Goal: Transaction & Acquisition: Book appointment/travel/reservation

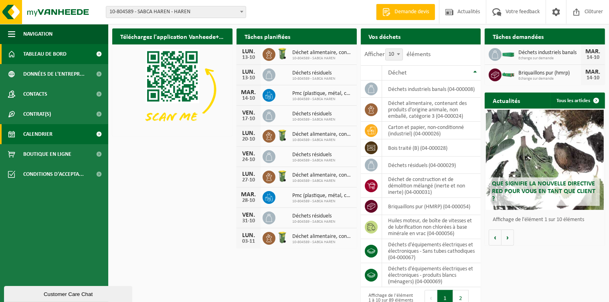
click at [46, 133] on span "Calendrier" at bounding box center [37, 134] width 29 height 20
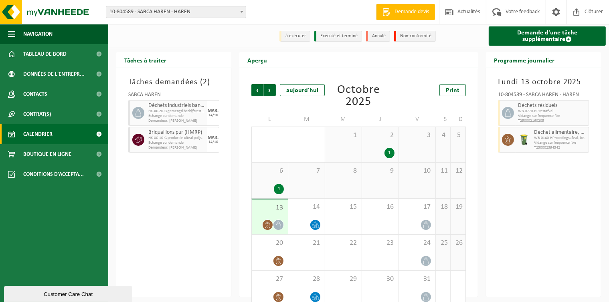
click at [12, 136] on span at bounding box center [11, 134] width 7 height 20
click at [40, 56] on span "Tableau de bord" at bounding box center [44, 54] width 43 height 20
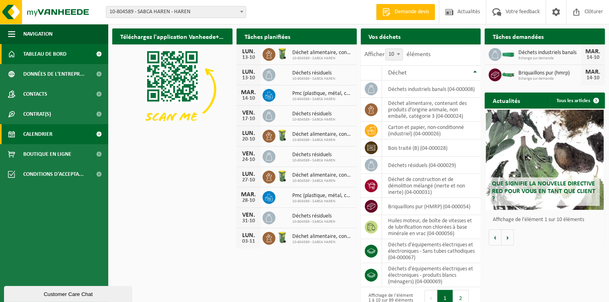
click at [36, 139] on span "Calendrier" at bounding box center [37, 134] width 29 height 20
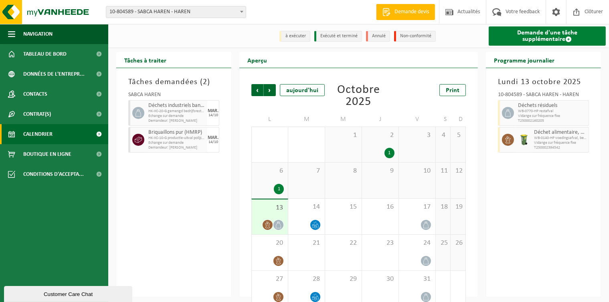
click at [565, 39] on span at bounding box center [568, 39] width 6 height 6
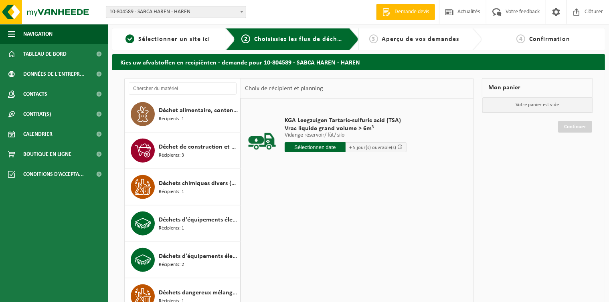
scroll to position [955, 0]
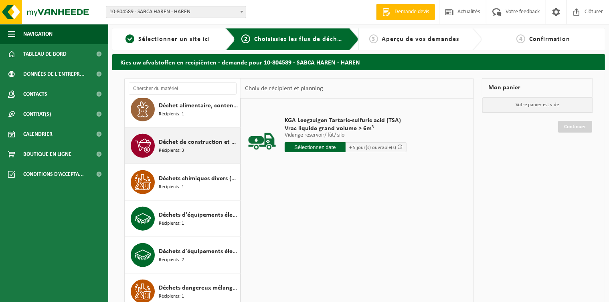
click at [147, 145] on icon at bounding box center [143, 146] width 16 height 16
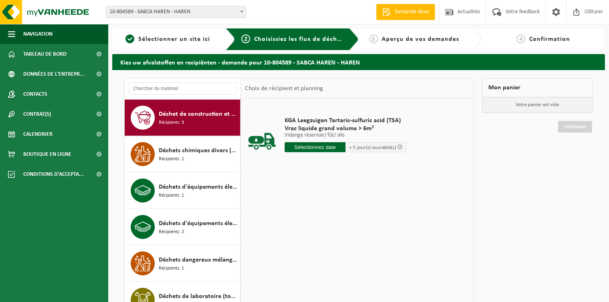
scroll to position [984, 0]
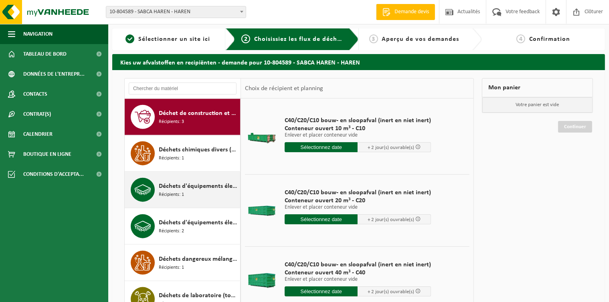
click at [211, 183] on span "Déchets d'équipements électriques et électroniques - produits blancs (ménagers)" at bounding box center [198, 186] width 79 height 10
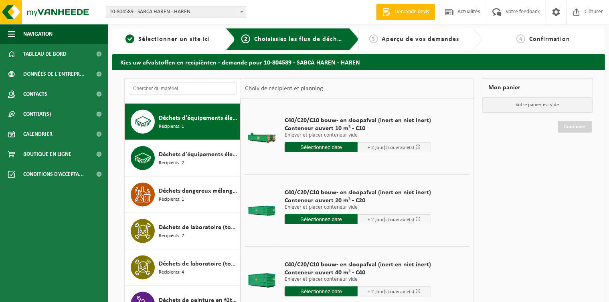
scroll to position [1057, 0]
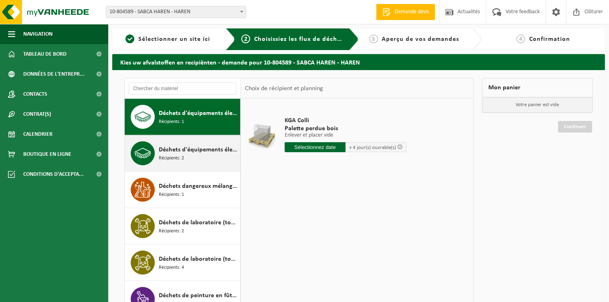
click at [198, 166] on div "Déchets d'équipements électriques et électroniques - Sans tubes cathodiques Réc…" at bounding box center [183, 153] width 116 height 36
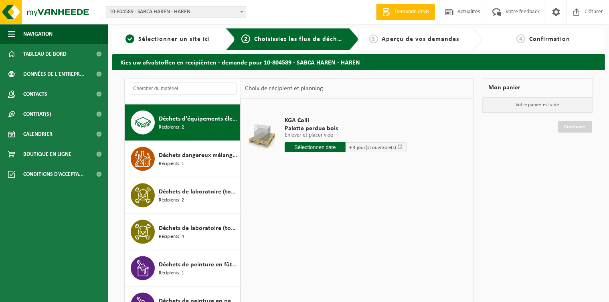
scroll to position [1093, 0]
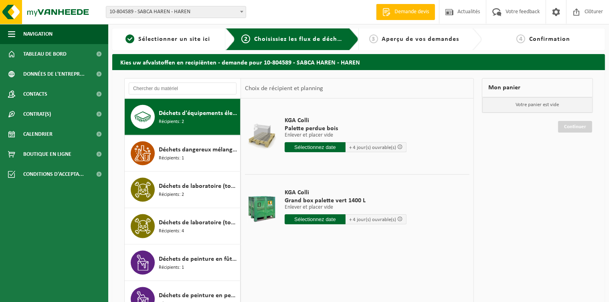
click at [319, 220] on input "text" at bounding box center [314, 219] width 61 height 10
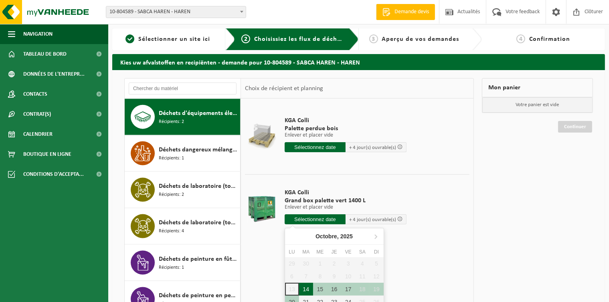
click at [307, 286] on div "14" at bounding box center [306, 289] width 14 height 13
type input "à partir de 2025-10-14"
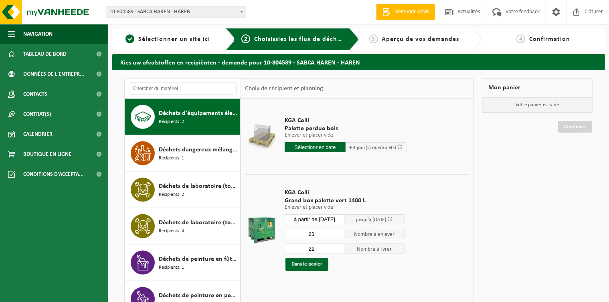
click at [339, 233] on input "21" at bounding box center [314, 234] width 60 height 10
click at [339, 233] on input "20" at bounding box center [314, 234] width 60 height 10
click at [339, 233] on input "19" at bounding box center [314, 234] width 60 height 10
click at [339, 233] on input "18" at bounding box center [314, 234] width 60 height 10
click at [339, 233] on input "17" at bounding box center [314, 234] width 60 height 10
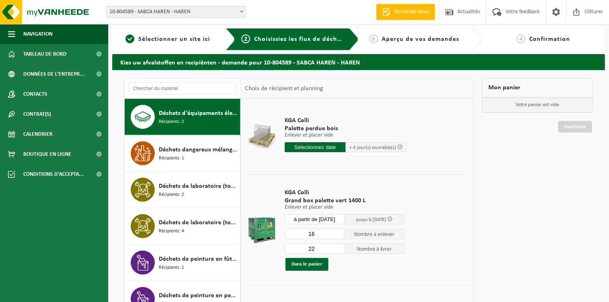
click at [339, 233] on input "16" at bounding box center [314, 234] width 60 height 10
click at [339, 233] on input "15" at bounding box center [314, 234] width 60 height 10
click at [339, 233] on input "14" at bounding box center [314, 234] width 60 height 10
click at [339, 233] on input "13" at bounding box center [314, 234] width 60 height 10
click at [339, 233] on input "12" at bounding box center [314, 234] width 60 height 10
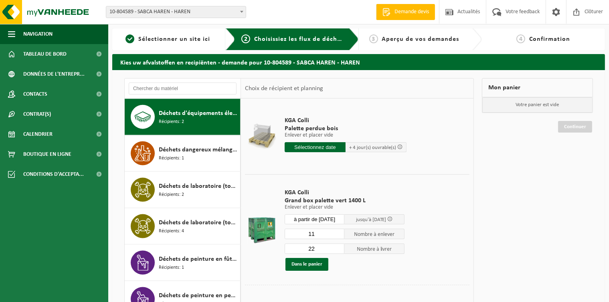
click at [339, 233] on input "11" at bounding box center [314, 234] width 60 height 10
click at [339, 233] on input "10" at bounding box center [314, 234] width 60 height 10
click at [339, 233] on input "9" at bounding box center [314, 234] width 60 height 10
click at [339, 233] on input "8" at bounding box center [314, 234] width 60 height 10
click at [339, 233] on input "7" at bounding box center [314, 234] width 60 height 10
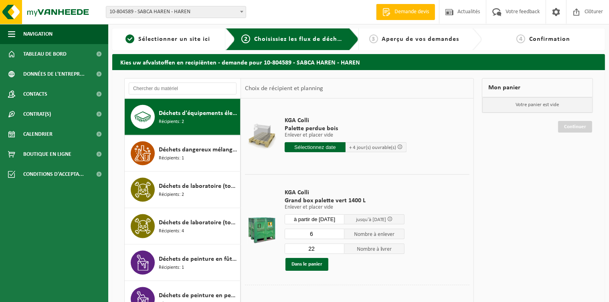
click at [339, 233] on input "6" at bounding box center [314, 234] width 60 height 10
click at [339, 233] on input "5" at bounding box center [314, 234] width 60 height 10
click at [339, 233] on input "4" at bounding box center [314, 234] width 60 height 10
click at [339, 233] on input "3" at bounding box center [314, 234] width 60 height 10
click at [339, 233] on input "2" at bounding box center [314, 234] width 60 height 10
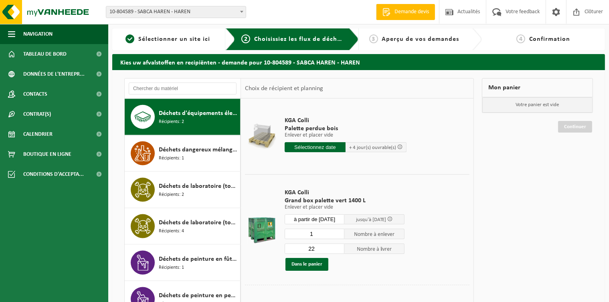
type input "1"
click at [339, 233] on input "1" at bounding box center [314, 234] width 60 height 10
click at [341, 248] on input "20" at bounding box center [314, 249] width 60 height 10
click at [341, 248] on input "19" at bounding box center [314, 249] width 60 height 10
click at [341, 248] on input "18" at bounding box center [314, 249] width 60 height 10
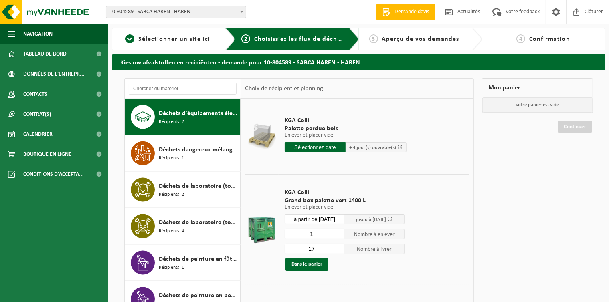
click at [341, 248] on input "17" at bounding box center [314, 249] width 60 height 10
click at [339, 248] on input "14" at bounding box center [314, 249] width 60 height 10
click at [339, 248] on input "13" at bounding box center [314, 249] width 60 height 10
click at [339, 248] on input "12" at bounding box center [314, 249] width 60 height 10
click at [339, 248] on input "11" at bounding box center [314, 249] width 60 height 10
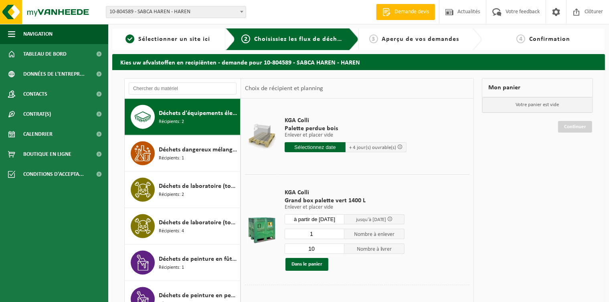
click at [339, 248] on input "10" at bounding box center [314, 249] width 60 height 10
click at [339, 248] on input "9" at bounding box center [314, 249] width 60 height 10
click at [339, 248] on input "8" at bounding box center [314, 249] width 60 height 10
click at [339, 248] on input "7" at bounding box center [314, 249] width 60 height 10
click at [339, 248] on input "6" at bounding box center [314, 249] width 60 height 10
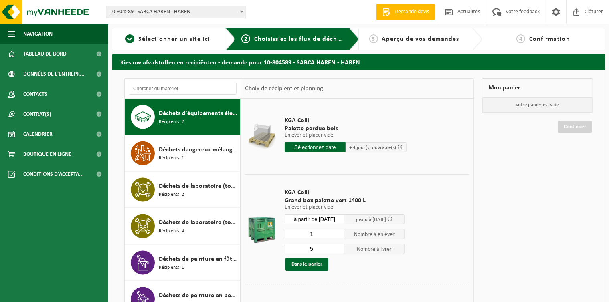
click at [339, 248] on input "5" at bounding box center [314, 249] width 60 height 10
click at [339, 248] on input "4" at bounding box center [314, 249] width 60 height 10
type input "3"
click at [339, 248] on input "3" at bounding box center [314, 249] width 60 height 10
click at [315, 260] on button "Dans le panier" at bounding box center [306, 264] width 43 height 13
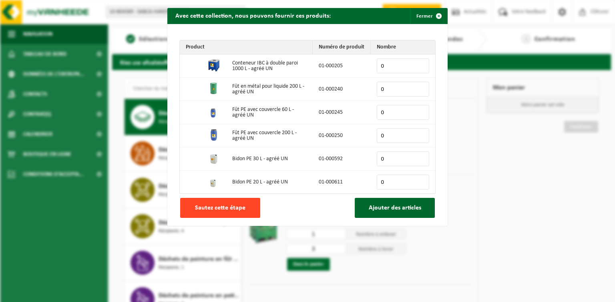
click at [212, 211] on span "Sautez cette étape" at bounding box center [220, 208] width 50 height 6
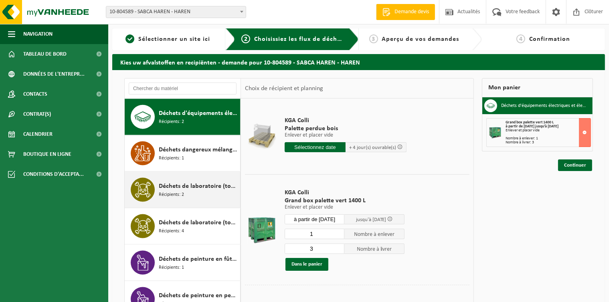
click at [185, 193] on div "Déchets de laboratoire (toxique - corrosif) Récipients: 2" at bounding box center [198, 190] width 79 height 24
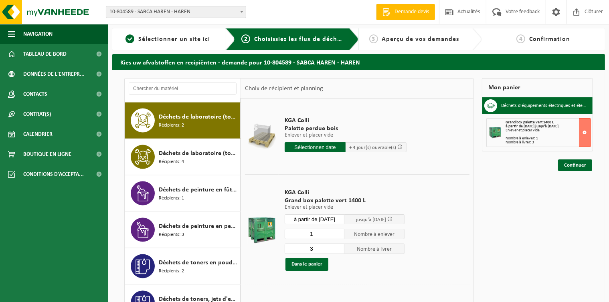
scroll to position [1167, 0]
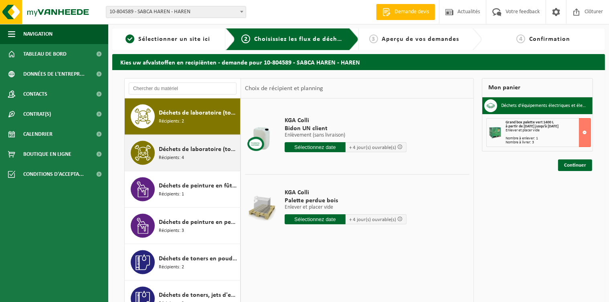
click at [176, 153] on span "Déchets de laboratoire (toxique)" at bounding box center [198, 150] width 79 height 10
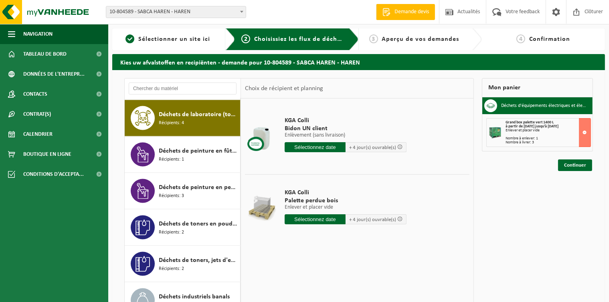
scroll to position [1203, 0]
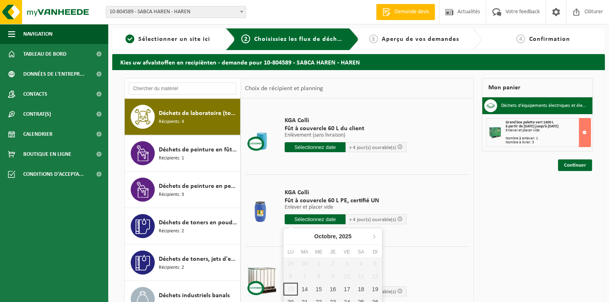
click at [313, 220] on input "text" at bounding box center [314, 219] width 61 height 10
click at [302, 290] on div "14" at bounding box center [305, 289] width 14 height 13
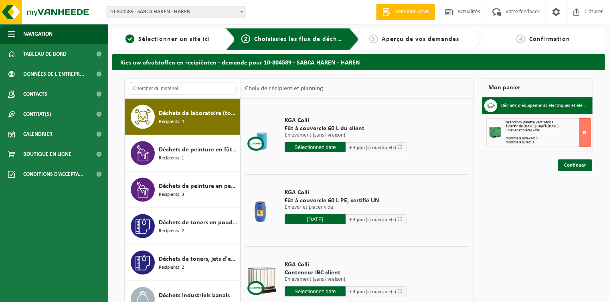
type input "à partir de 2025-10-14"
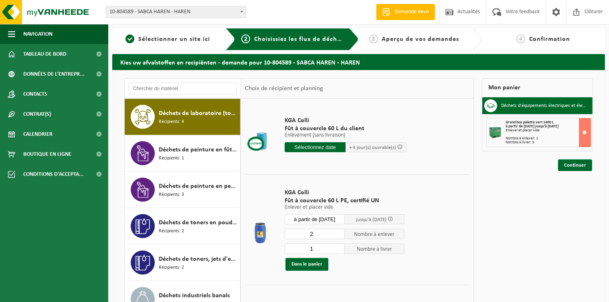
type input "2"
click at [338, 232] on input "2" at bounding box center [314, 234] width 60 height 10
type input "2"
click at [338, 246] on input "2" at bounding box center [314, 249] width 60 height 10
click at [313, 264] on button "Dans le panier" at bounding box center [306, 264] width 43 height 13
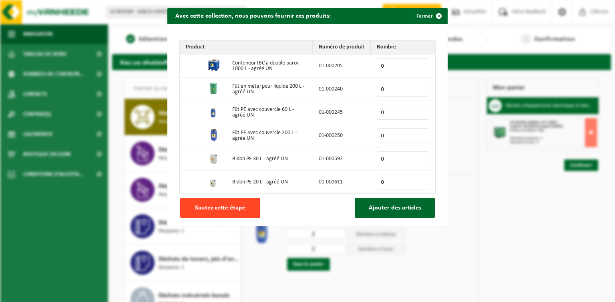
click at [233, 209] on span "Sautez cette étape" at bounding box center [220, 208] width 50 height 6
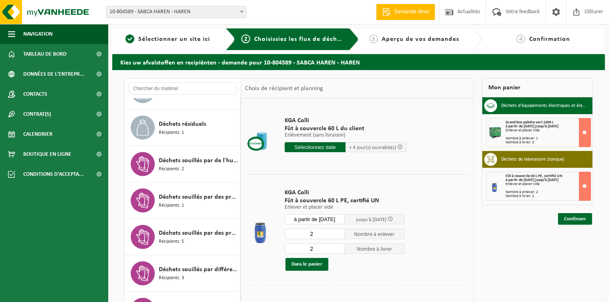
scroll to position [1424, 0]
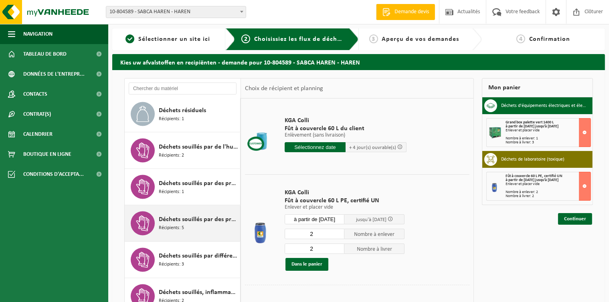
click at [171, 225] on span "Récipients: 5" at bounding box center [171, 229] width 25 height 8
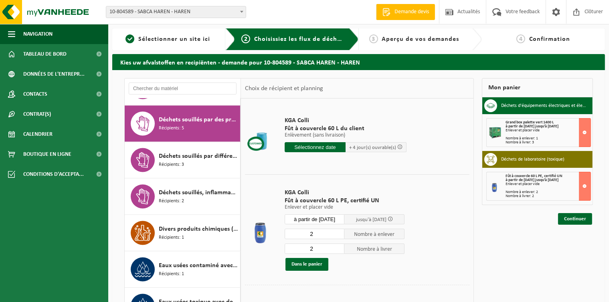
scroll to position [1531, 0]
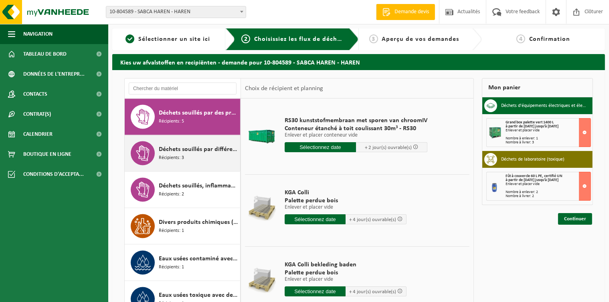
click at [175, 149] on span "Déchets souillés par différents déchets dangereux" at bounding box center [198, 150] width 79 height 10
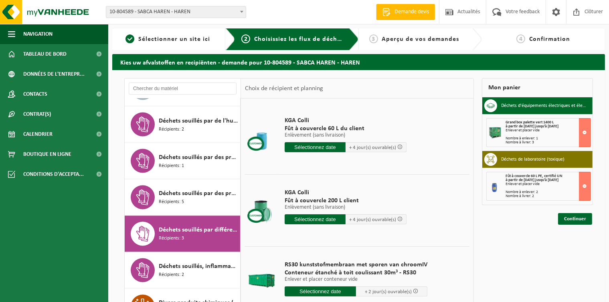
scroll to position [1450, 0]
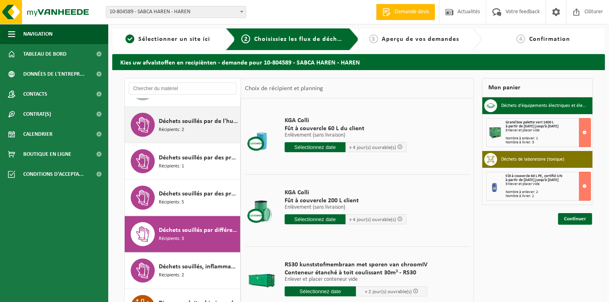
click at [198, 133] on div "Déchets souillés par de l'huile Récipients: 2" at bounding box center [198, 125] width 79 height 24
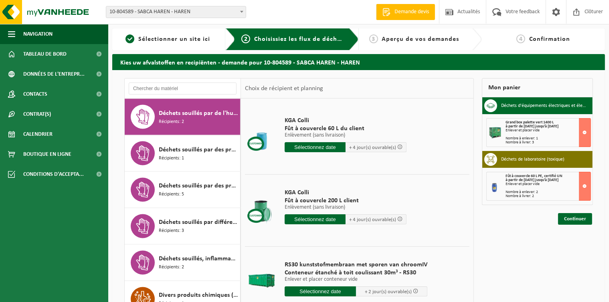
scroll to position [1458, 0]
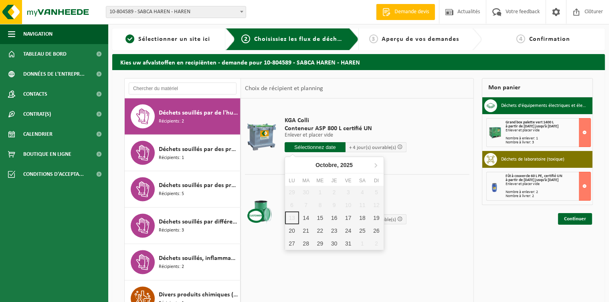
click at [304, 150] on input "text" at bounding box center [314, 147] width 61 height 10
click at [305, 218] on div "14" at bounding box center [306, 218] width 14 height 13
type input "à partir de 2025-10-14"
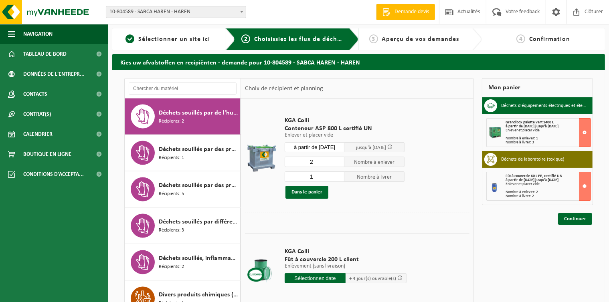
click at [340, 158] on input "2" at bounding box center [314, 162] width 60 height 10
type input "3"
click at [340, 158] on input "3" at bounding box center [314, 162] width 60 height 10
click at [339, 173] on input "2" at bounding box center [314, 176] width 60 height 10
type input "3"
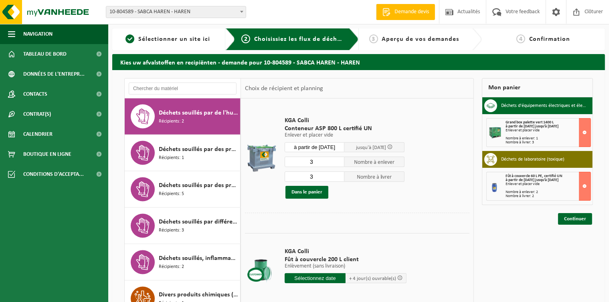
click at [339, 173] on input "3" at bounding box center [314, 176] width 60 height 10
click at [317, 190] on button "Dans le panier" at bounding box center [306, 192] width 43 height 13
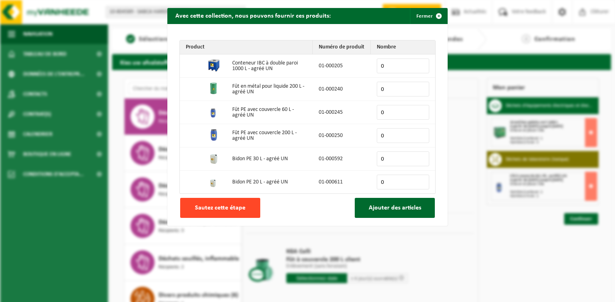
click at [215, 214] on button "Sautez cette étape" at bounding box center [220, 208] width 80 height 20
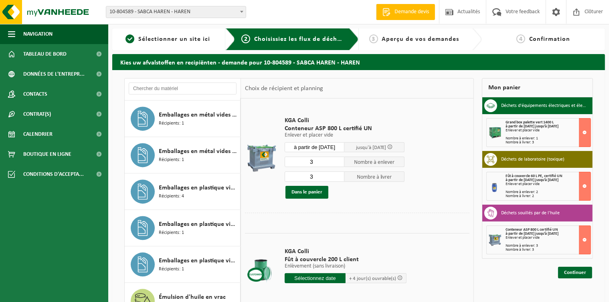
scroll to position [1789, 0]
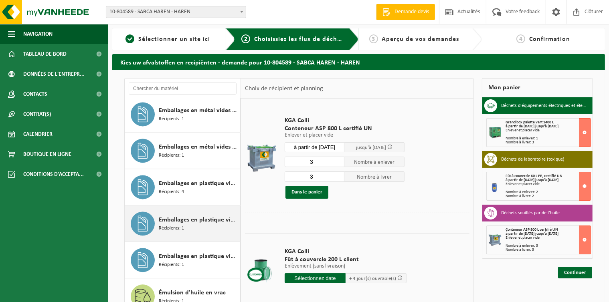
click at [196, 228] on div "Emballages en plastique vides souillés par des substances oxydants (comburant) …" at bounding box center [198, 224] width 79 height 24
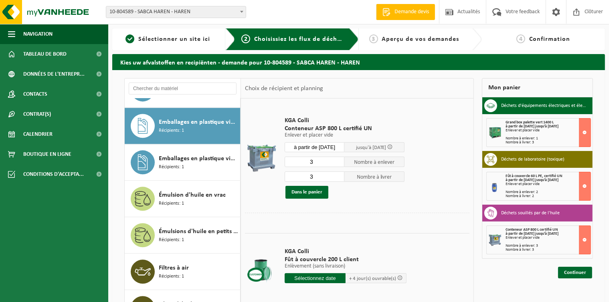
scroll to position [1896, 0]
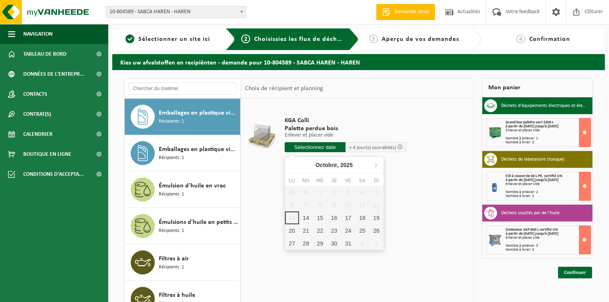
click at [298, 146] on input "text" at bounding box center [314, 147] width 61 height 10
click at [304, 221] on div "14" at bounding box center [306, 218] width 14 height 13
type input "à partir de 2025-10-14"
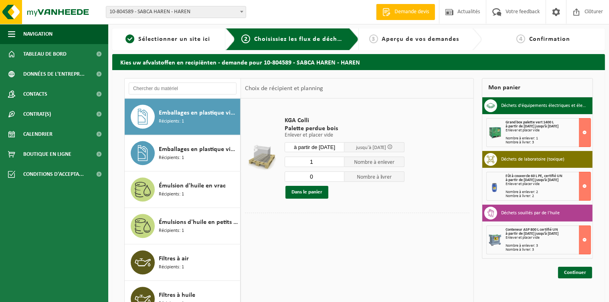
type input "0"
click at [339, 177] on input "0" at bounding box center [314, 176] width 60 height 10
click at [310, 192] on button "Dans le panier" at bounding box center [306, 192] width 43 height 13
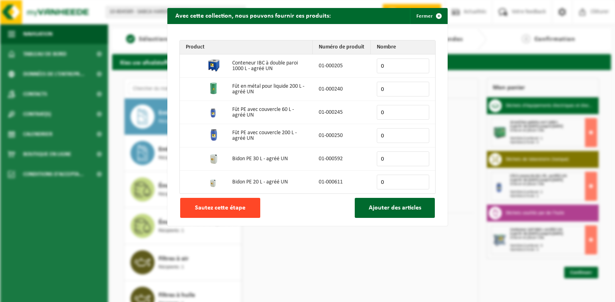
click at [219, 206] on span "Sautez cette étape" at bounding box center [220, 208] width 50 height 6
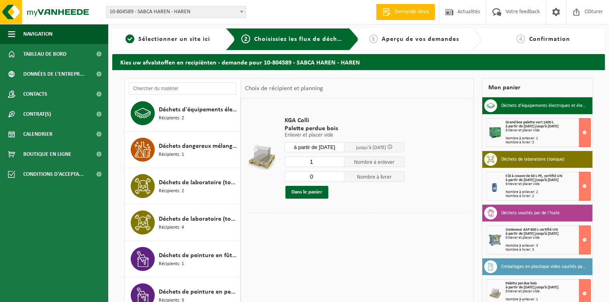
scroll to position [1173, 0]
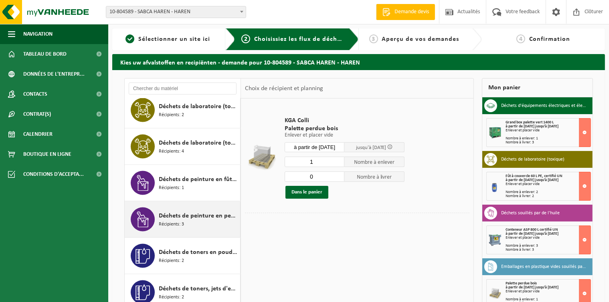
click at [207, 216] on span "Déchets de peinture en petits emballages" at bounding box center [198, 216] width 79 height 10
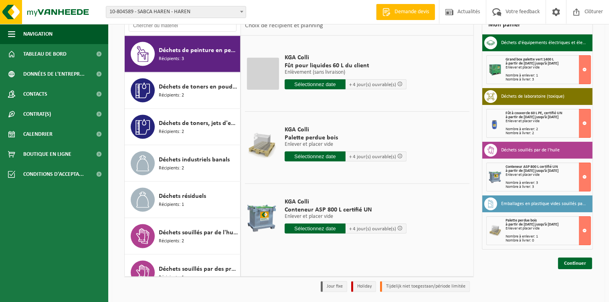
scroll to position [64, 0]
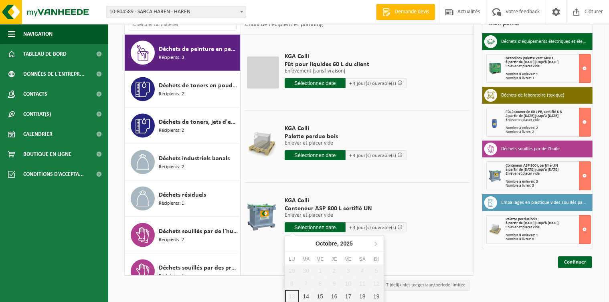
click at [308, 224] on input "text" at bounding box center [314, 227] width 61 height 10
click at [306, 294] on div "14" at bounding box center [306, 296] width 14 height 13
type input "à partir de 2025-10-14"
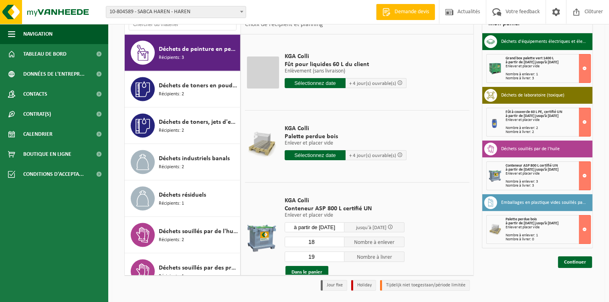
click at [336, 241] on input "18" at bounding box center [314, 242] width 60 height 10
click at [336, 241] on input "17" at bounding box center [314, 242] width 60 height 10
click at [336, 241] on input "16" at bounding box center [314, 242] width 60 height 10
click at [336, 241] on input "15" at bounding box center [314, 242] width 60 height 10
click at [336, 241] on input "14" at bounding box center [314, 242] width 60 height 10
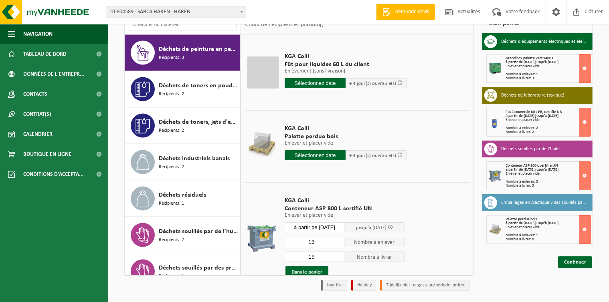
type input "13"
click at [336, 241] on input "13" at bounding box center [314, 242] width 60 height 10
click at [336, 257] on input "18" at bounding box center [314, 257] width 60 height 10
click at [336, 257] on input "17" at bounding box center [314, 257] width 60 height 10
click at [336, 257] on input "16" at bounding box center [314, 257] width 60 height 10
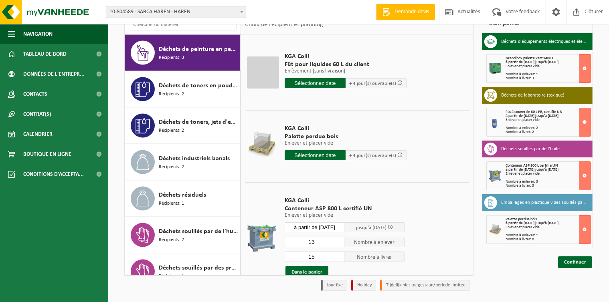
click at [336, 257] on input "15" at bounding box center [314, 257] width 60 height 10
click at [336, 257] on input "14" at bounding box center [314, 257] width 60 height 10
type input "13"
click at [336, 257] on input "13" at bounding box center [314, 257] width 60 height 10
click at [300, 267] on button "Dans le panier" at bounding box center [306, 272] width 43 height 13
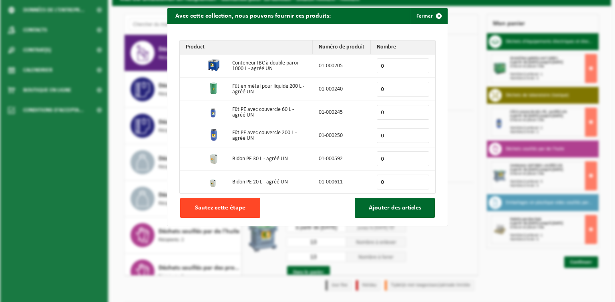
click at [238, 208] on span "Sautez cette étape" at bounding box center [220, 208] width 50 height 6
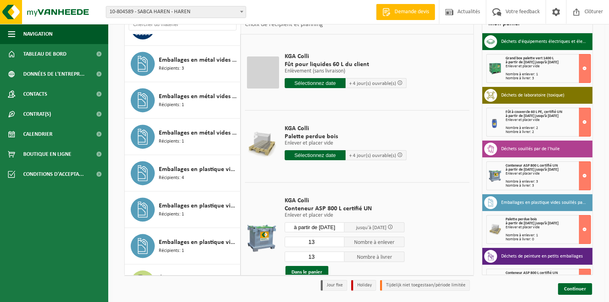
scroll to position [1743, 0]
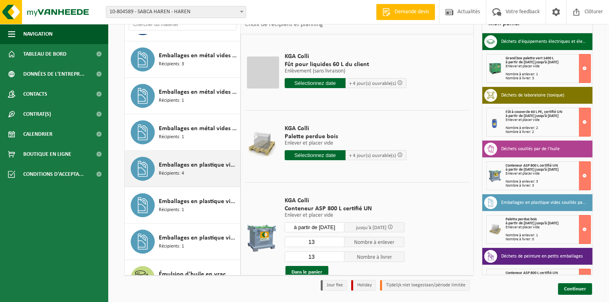
click at [175, 164] on span "Emballages en plastique vides souillés par des substances dangereuses" at bounding box center [198, 165] width 79 height 10
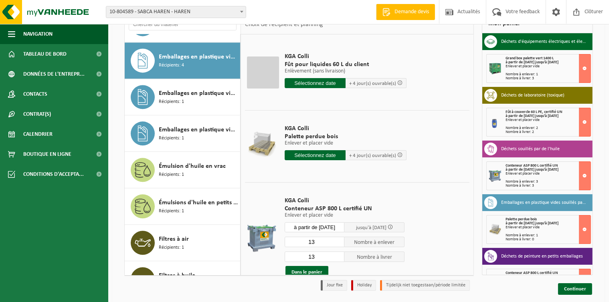
scroll to position [1859, 0]
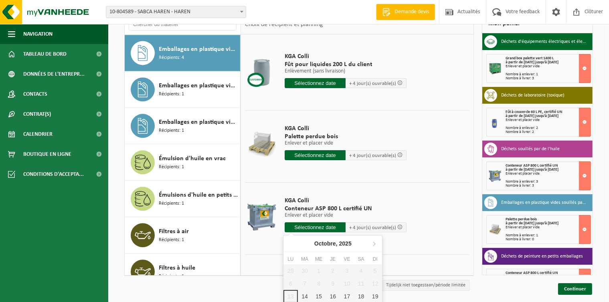
click at [303, 224] on input "text" at bounding box center [314, 227] width 61 height 10
click at [303, 296] on div "14" at bounding box center [305, 296] width 14 height 13
type input "à partir de 2025-10-14"
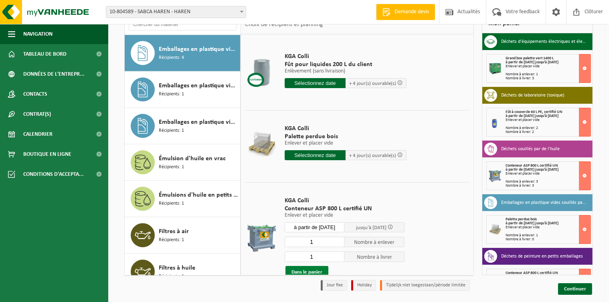
click at [295, 267] on button "Dans le panier" at bounding box center [306, 272] width 43 height 13
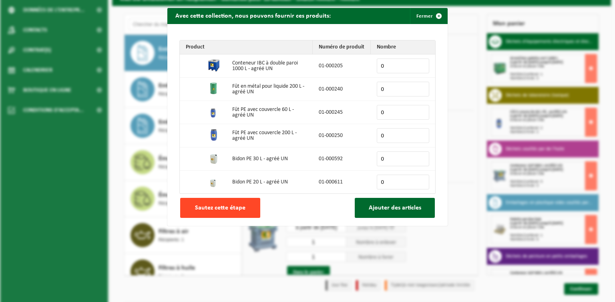
click at [214, 209] on span "Sautez cette étape" at bounding box center [220, 208] width 50 height 6
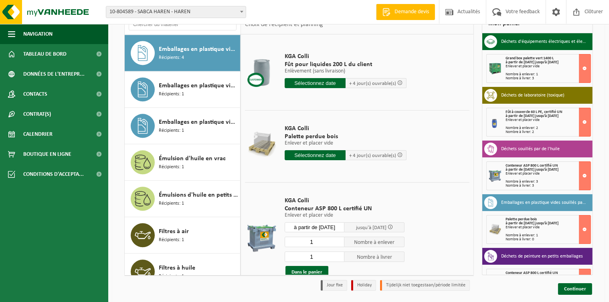
drag, startPoint x: 232, startPoint y: 38, endPoint x: 236, endPoint y: 38, distance: 4.1
click at [236, 38] on div "Acide sulfurique tartrique 1,2 <d <1,3 Récipients: 1 Acide sulfurique tartrique…" at bounding box center [183, 154] width 116 height 241
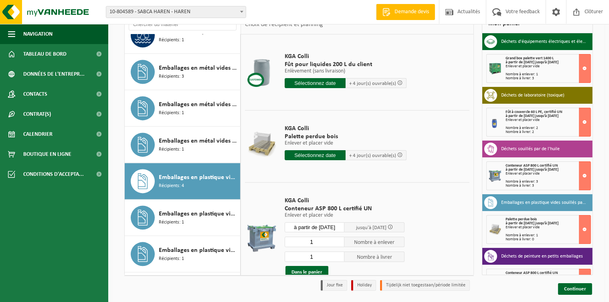
scroll to position [1715, 0]
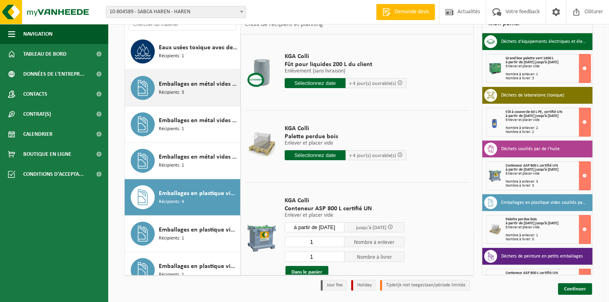
click at [173, 86] on span "Emballages en métal vides souillés par des substances dangereuses" at bounding box center [198, 84] width 79 height 10
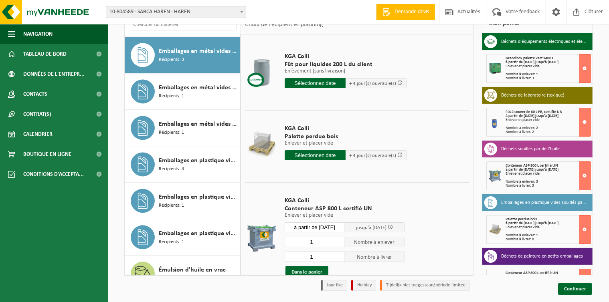
scroll to position [1750, 0]
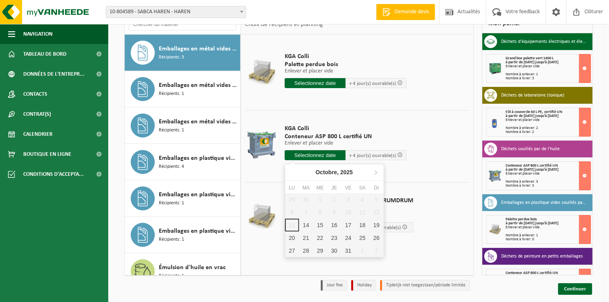
click at [304, 153] on input "text" at bounding box center [314, 155] width 61 height 10
click at [308, 227] on div "14" at bounding box center [306, 225] width 14 height 13
type input "à partir de 2025-10-14"
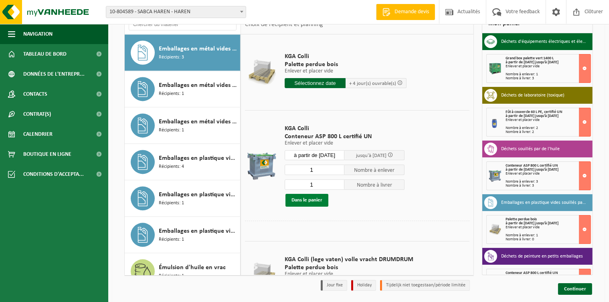
click at [308, 202] on button "Dans le panier" at bounding box center [306, 200] width 43 height 13
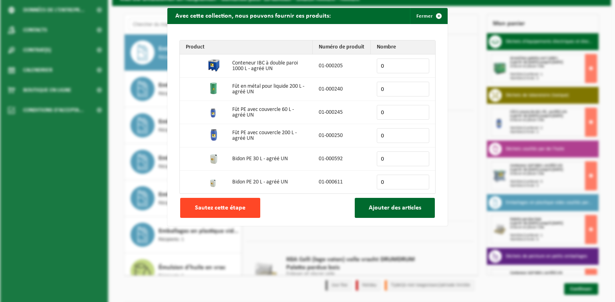
click at [213, 208] on span "Sautez cette étape" at bounding box center [220, 208] width 50 height 6
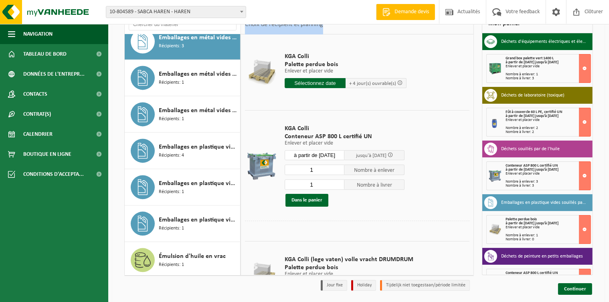
drag, startPoint x: 240, startPoint y: 238, endPoint x: 237, endPoint y: 271, distance: 33.0
click at [237, 271] on div "Acide sulfurique tartrique 1,2 <d <1,3 Récipients: 1 Acide sulfurique tartrique…" at bounding box center [298, 145] width 349 height 262
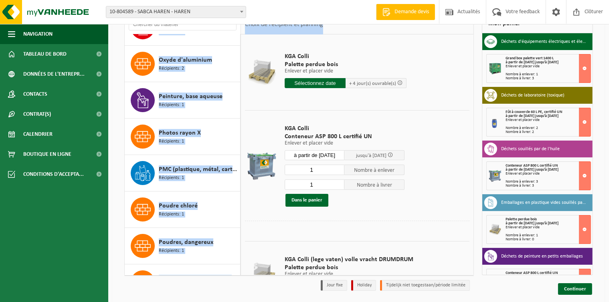
scroll to position [2619, 0]
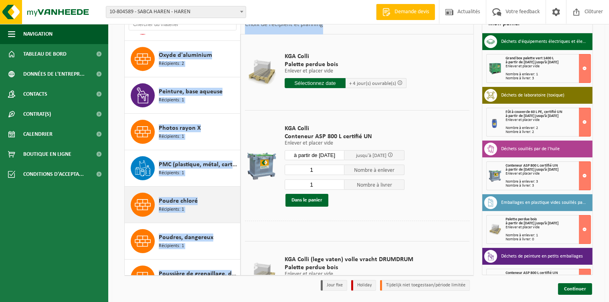
click at [146, 204] on icon at bounding box center [143, 205] width 16 height 16
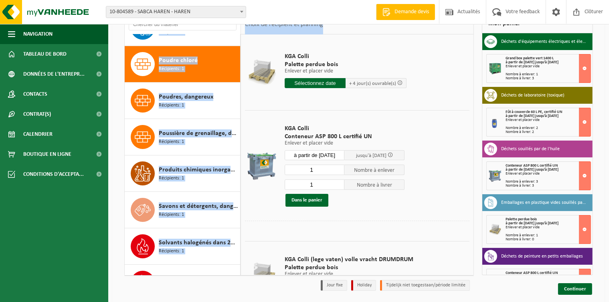
scroll to position [2771, 0]
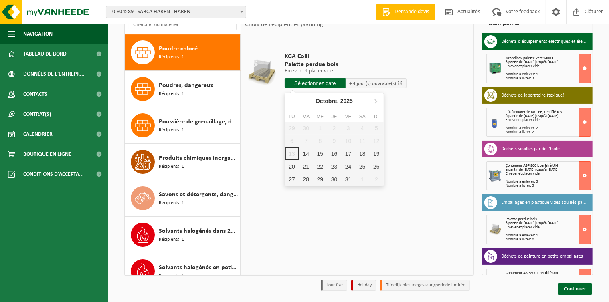
click at [304, 86] on input "text" at bounding box center [314, 83] width 61 height 10
click at [308, 153] on div "14" at bounding box center [306, 153] width 14 height 13
type input "à partir de 2025-10-14"
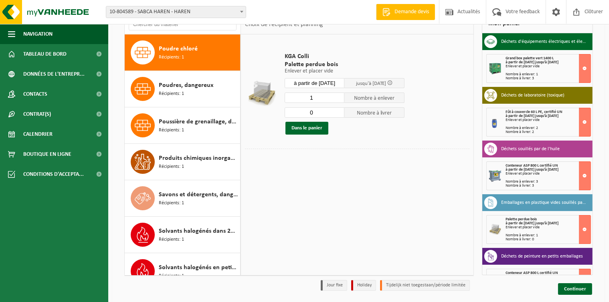
type input "0"
click at [339, 113] on input "0" at bounding box center [314, 112] width 60 height 10
click at [312, 127] on button "Dans le panier" at bounding box center [306, 128] width 43 height 13
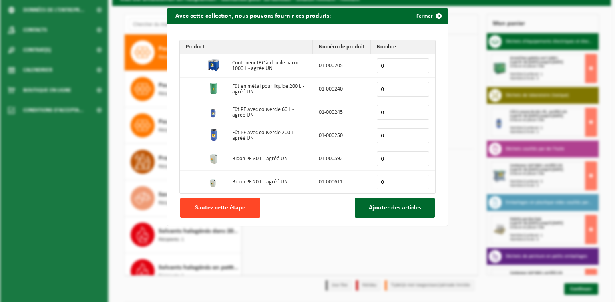
click at [217, 214] on button "Sautez cette étape" at bounding box center [220, 208] width 80 height 20
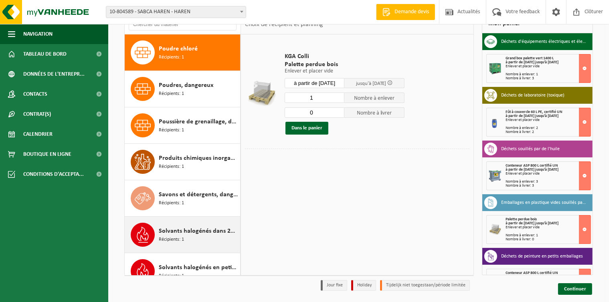
click at [200, 236] on div "Solvants halogénés dans 200 lt Récipients: 1" at bounding box center [198, 235] width 79 height 24
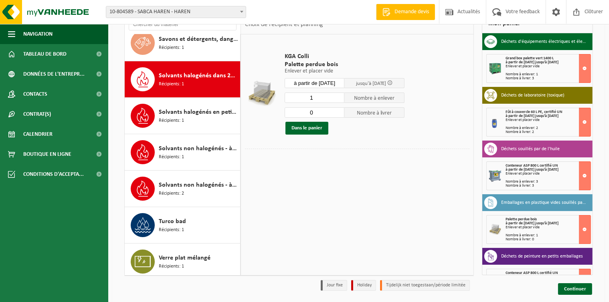
scroll to position [2931, 0]
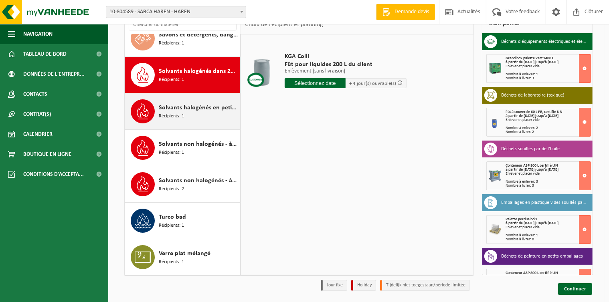
click at [202, 120] on div "Solvants halogénés en petits emballages (< 200L) Récipients: 1" at bounding box center [198, 111] width 79 height 24
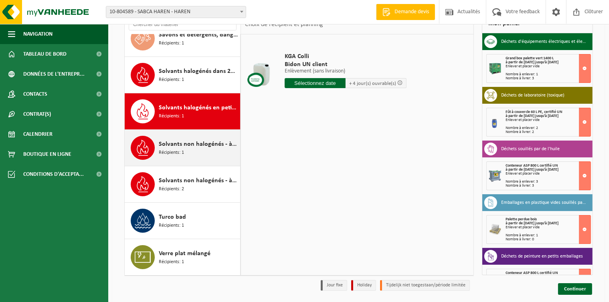
click at [201, 147] on span "Solvants non halogénés - à haut pouvoir calorifique en fût 200L" at bounding box center [198, 144] width 79 height 10
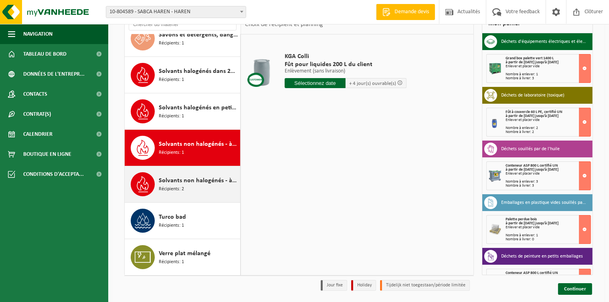
click at [183, 185] on span "Récipients: 2" at bounding box center [171, 189] width 25 height 8
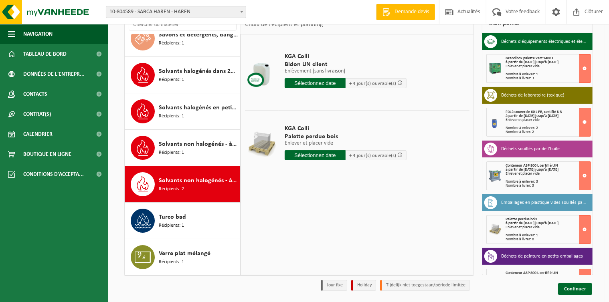
click at [303, 155] on input "text" at bounding box center [314, 155] width 61 height 10
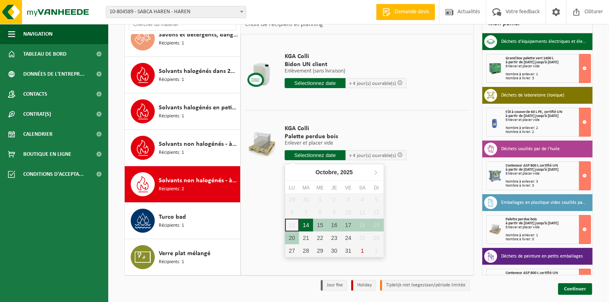
click at [303, 224] on div "14" at bounding box center [306, 225] width 14 height 13
type input "à partir de 2025-10-14"
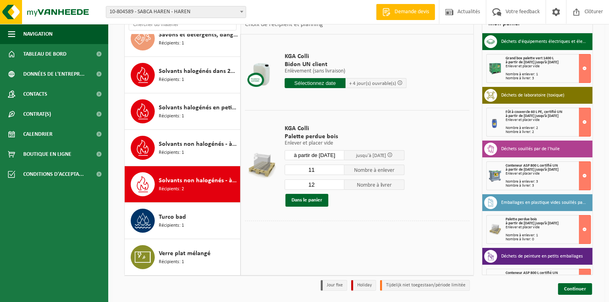
click at [338, 170] on input "11" at bounding box center [314, 170] width 60 height 10
click at [338, 170] on input "10" at bounding box center [314, 170] width 60 height 10
click at [338, 170] on input "9" at bounding box center [314, 170] width 60 height 10
click at [338, 170] on input "8" at bounding box center [314, 170] width 60 height 10
click at [338, 170] on input "7" at bounding box center [314, 170] width 60 height 10
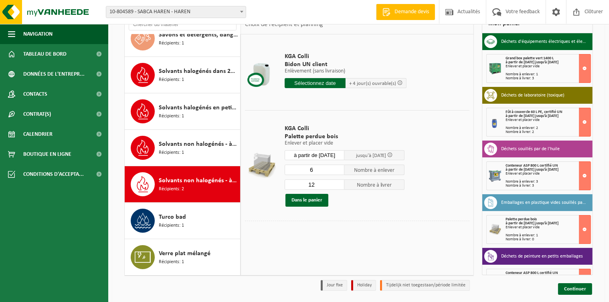
click at [338, 170] on input "6" at bounding box center [314, 170] width 60 height 10
click at [338, 170] on input "5" at bounding box center [314, 170] width 60 height 10
click at [338, 170] on input "4" at bounding box center [314, 170] width 60 height 10
click at [338, 170] on input "3" at bounding box center [314, 170] width 60 height 10
click at [338, 170] on input "2" at bounding box center [314, 170] width 60 height 10
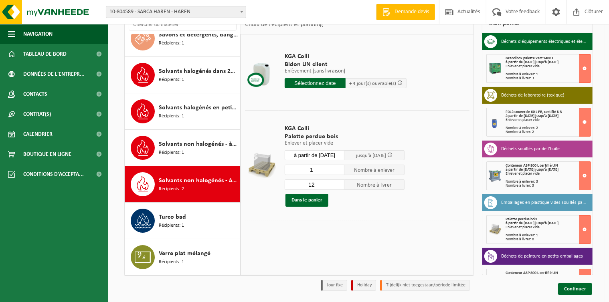
type input "1"
click at [338, 170] on input "1" at bounding box center [314, 170] width 60 height 10
click at [339, 185] on input "11" at bounding box center [314, 184] width 60 height 10
click at [339, 185] on input "10" at bounding box center [314, 184] width 60 height 10
click at [339, 185] on input "9" at bounding box center [314, 184] width 60 height 10
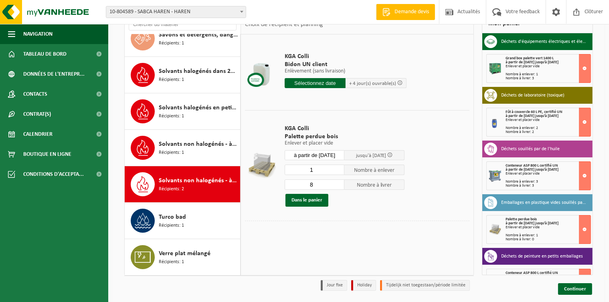
click at [339, 185] on input "8" at bounding box center [314, 184] width 60 height 10
click at [339, 185] on input "7" at bounding box center [314, 184] width 60 height 10
click at [339, 185] on input "6" at bounding box center [314, 184] width 60 height 10
click at [339, 185] on input "5" at bounding box center [314, 184] width 60 height 10
click at [339, 185] on input "4" at bounding box center [314, 184] width 60 height 10
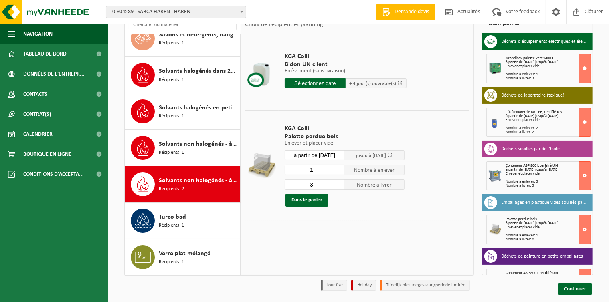
click at [339, 185] on input "3" at bounding box center [314, 184] width 60 height 10
click at [339, 185] on input "2" at bounding box center [314, 184] width 60 height 10
click at [339, 185] on input "1" at bounding box center [314, 184] width 60 height 10
type input "0"
click at [339, 185] on input "0" at bounding box center [314, 184] width 60 height 10
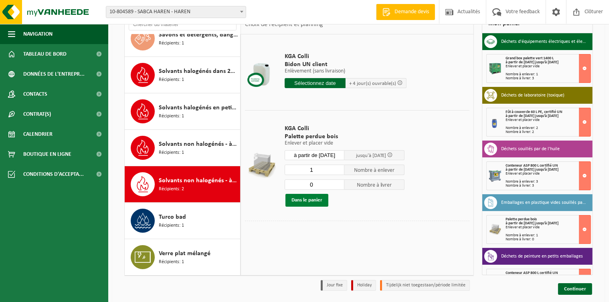
click at [311, 200] on button "Dans le panier" at bounding box center [306, 200] width 43 height 13
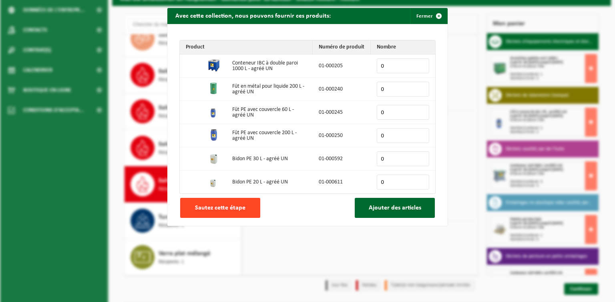
click at [236, 209] on span "Sautez cette étape" at bounding box center [220, 208] width 50 height 6
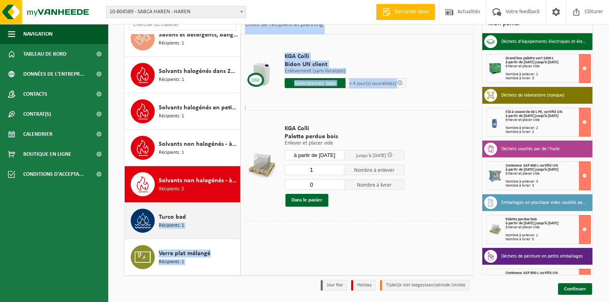
drag, startPoint x: 255, startPoint y: 145, endPoint x: 229, endPoint y: 230, distance: 89.2
click at [229, 230] on div "Acide sulfurique tartrique 1,2 <d <1,3 Récipients: 1 Acide sulfurique tartrique…" at bounding box center [298, 145] width 349 height 262
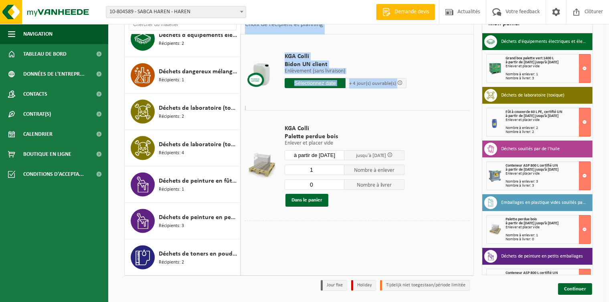
scroll to position [1112, 0]
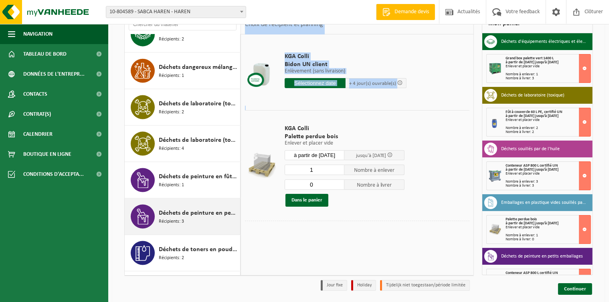
click at [173, 221] on span "Récipients: 3" at bounding box center [171, 222] width 25 height 8
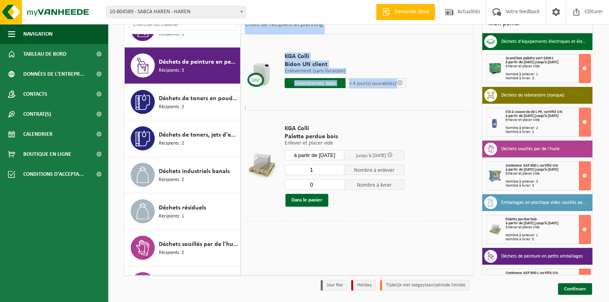
scroll to position [1276, 0]
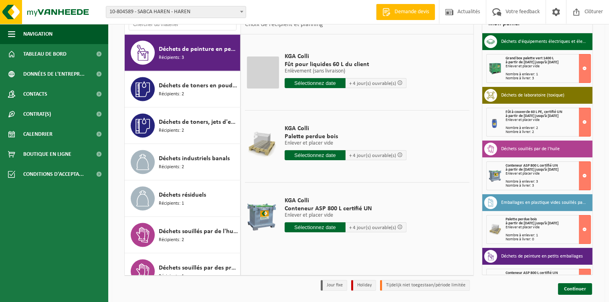
click at [319, 157] on input "text" at bounding box center [314, 155] width 61 height 10
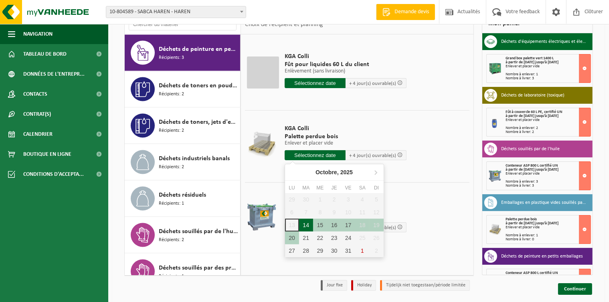
click at [306, 222] on div "14" at bounding box center [306, 225] width 14 height 13
type input "à partir de 2025-10-14"
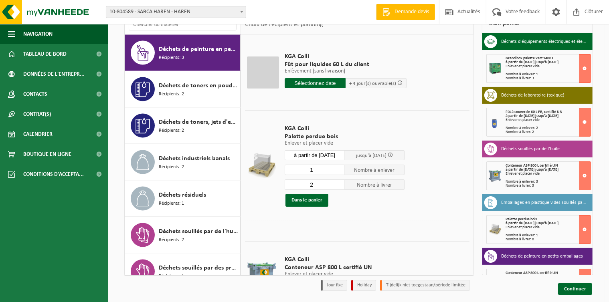
click at [338, 169] on input "1" at bounding box center [314, 170] width 60 height 10
click at [338, 169] on input "0" at bounding box center [314, 170] width 60 height 10
type input "1"
click at [336, 167] on input "1" at bounding box center [314, 170] width 60 height 10
click at [337, 185] on input "1" at bounding box center [314, 184] width 60 height 10
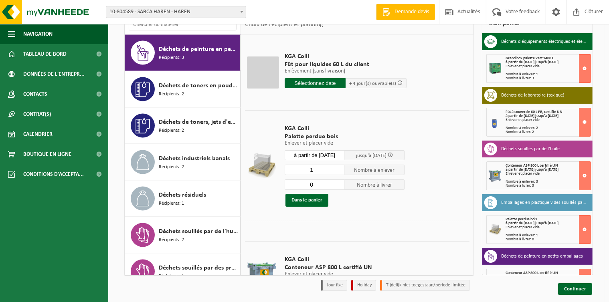
type input "0"
click at [337, 185] on input "0" at bounding box center [314, 184] width 60 height 10
click at [313, 199] on button "Dans le panier" at bounding box center [306, 200] width 43 height 13
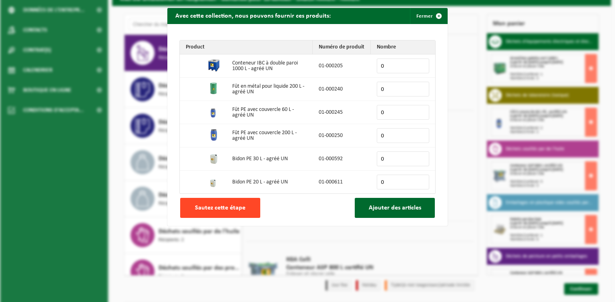
click at [212, 211] on span "Sautez cette étape" at bounding box center [220, 208] width 50 height 6
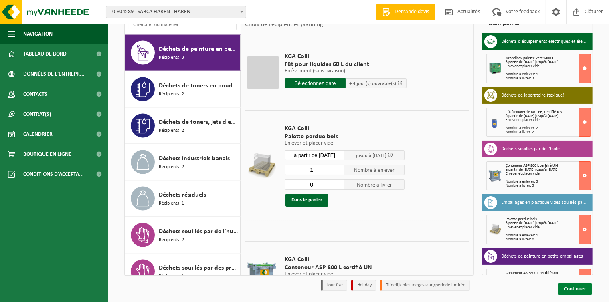
click at [573, 289] on link "Continuer" at bounding box center [575, 289] width 34 height 12
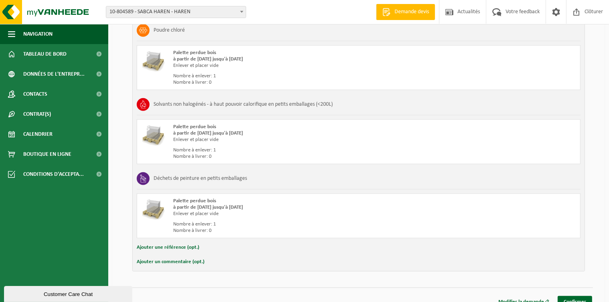
scroll to position [715, 0]
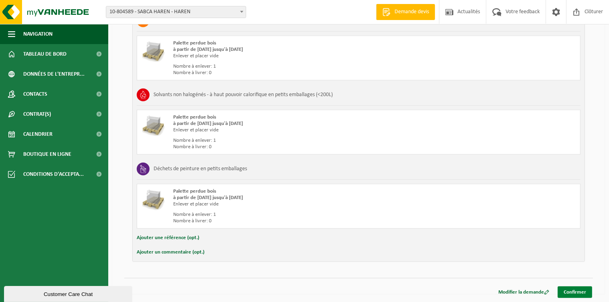
click at [574, 289] on link "Confirmer" at bounding box center [574, 292] width 34 height 12
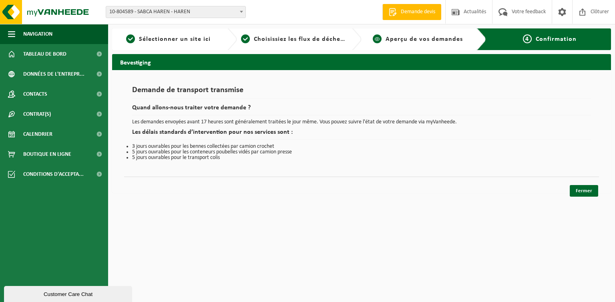
click at [420, 45] on div "3 Aperçu de vos demandes" at bounding box center [424, 39] width 125 height 22
click at [588, 188] on link "Fermer" at bounding box center [584, 191] width 28 height 12
